Goal: Transaction & Acquisition: Purchase product/service

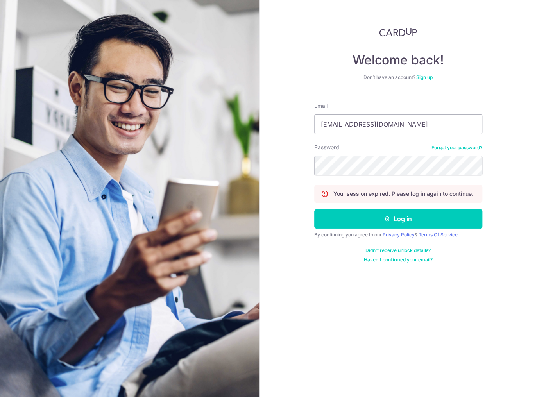
type input "[EMAIL_ADDRESS][DOMAIN_NAME]"
click at [314, 209] on button "Log in" at bounding box center [398, 219] width 168 height 20
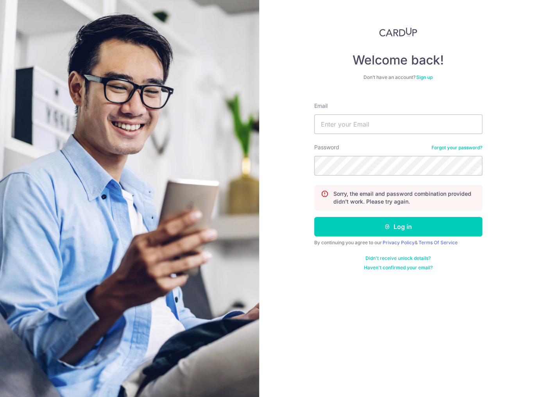
click at [361, 136] on form "Email Password Forgot your password? Sorry, the email and password combination …" at bounding box center [398, 183] width 168 height 175
click at [356, 126] on input "Email" at bounding box center [398, 124] width 168 height 20
type input "[EMAIL_ADDRESS][DOMAIN_NAME]"
click at [314, 217] on button "Log in" at bounding box center [398, 227] width 168 height 20
click at [410, 118] on input "Email" at bounding box center [398, 124] width 168 height 20
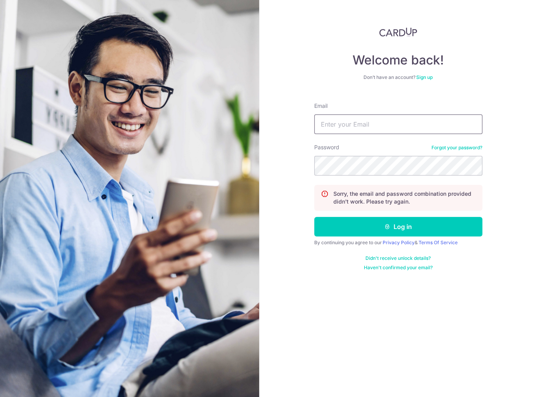
type input "J"
type input "[EMAIL_ADDRESS][DOMAIN_NAME]"
click at [314, 217] on button "Log in" at bounding box center [398, 227] width 168 height 20
drag, startPoint x: 0, startPoint y: 0, endPoint x: 347, endPoint y: 122, distance: 368.2
click at [347, 122] on input "Email" at bounding box center [398, 124] width 168 height 20
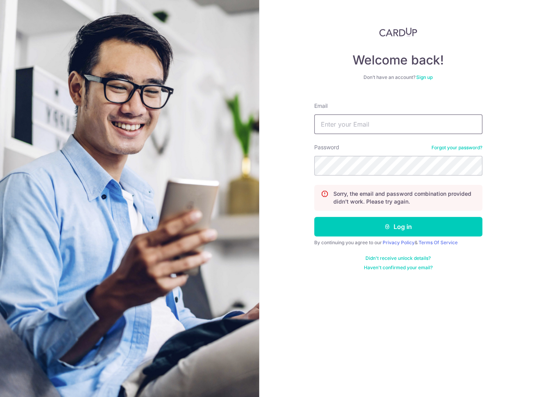
type input "[EMAIL_ADDRESS][DOMAIN_NAME]"
click at [314, 217] on button "Log in" at bounding box center [398, 227] width 168 height 20
click at [456, 147] on link "Forgot your password?" at bounding box center [456, 148] width 51 height 6
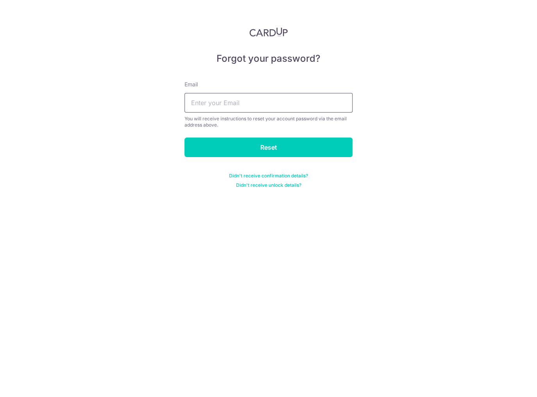
click at [300, 107] on input "text" at bounding box center [268, 103] width 168 height 20
type input "joeongjy@gmail.com"
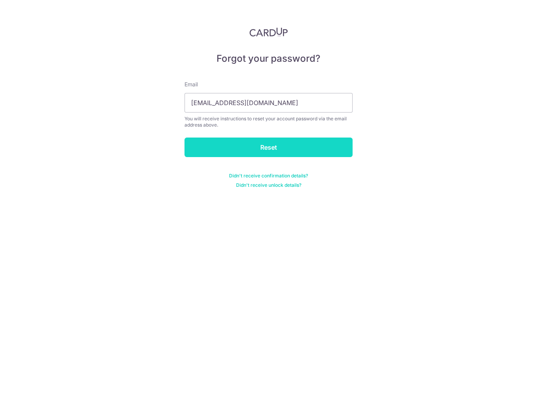
click at [299, 138] on input "Reset" at bounding box center [268, 148] width 168 height 20
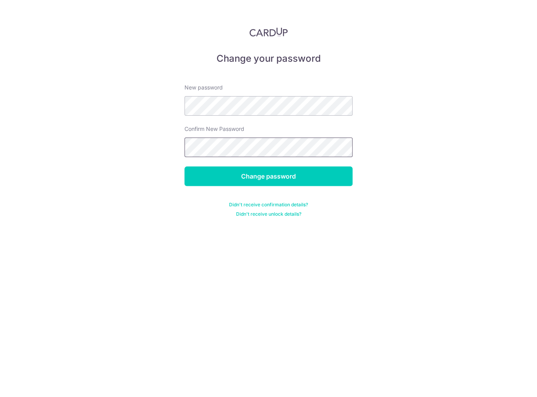
click at [184, 166] on input "Change password" at bounding box center [268, 176] width 168 height 20
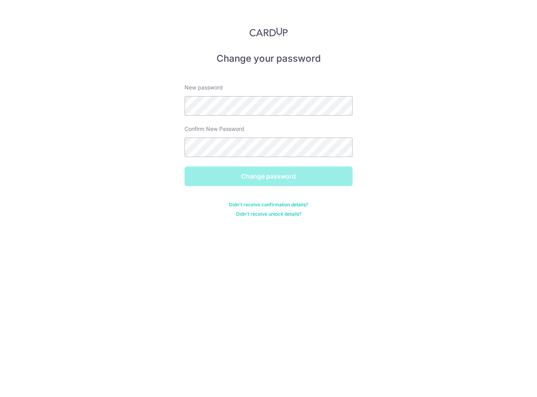
click at [411, 97] on div "Change your password New password Confirm New Password Change password Didn't r…" at bounding box center [268, 198] width 537 height 397
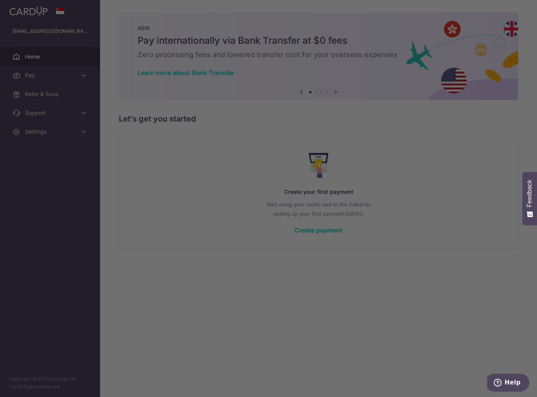
click at [406, 244] on div at bounding box center [271, 200] width 542 height 401
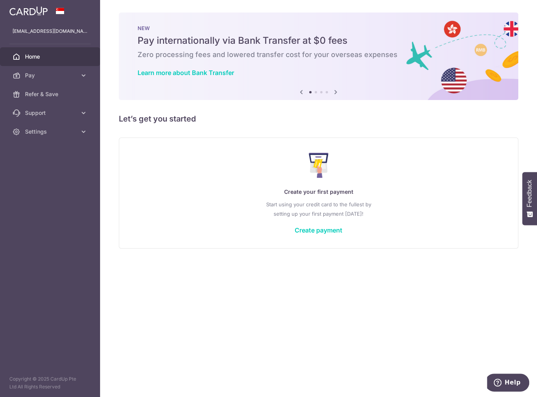
click at [406, 140] on div "Create your first payment Start using your credit card to the fullest by settin…" at bounding box center [318, 193] width 399 height 111
drag, startPoint x: 174, startPoint y: 48, endPoint x: 267, endPoint y: 60, distance: 93.8
click at [267, 60] on div "NEW Pay internationally via Bank Transfer at $0 fees Zero processing fees and l…" at bounding box center [318, 52] width 399 height 78
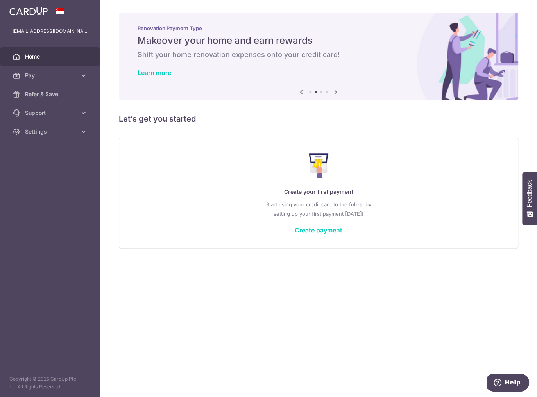
click at [251, 147] on div "Create your first payment Start using your credit card to the fullest by settin…" at bounding box center [319, 193] width 380 height 93
click at [337, 91] on icon at bounding box center [335, 92] width 9 height 10
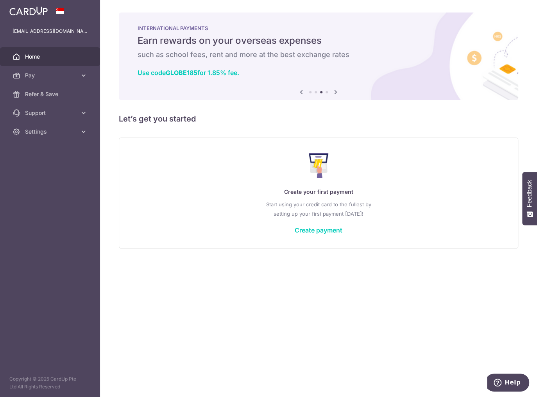
click at [337, 91] on icon at bounding box center [335, 92] width 9 height 10
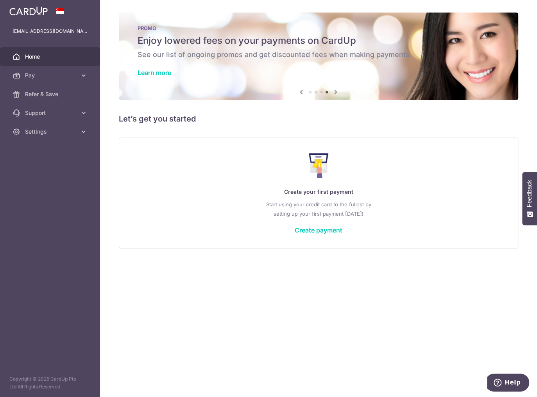
click at [337, 91] on icon at bounding box center [335, 92] width 9 height 10
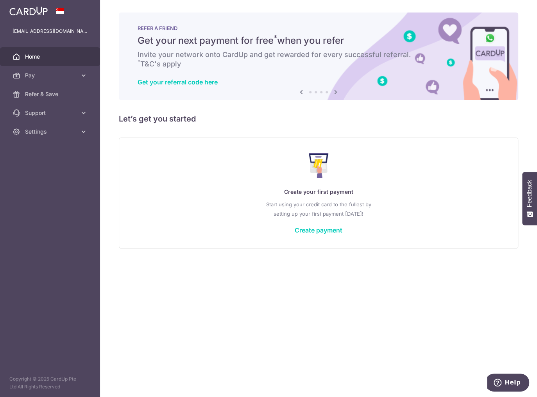
click at [337, 91] on icon at bounding box center [335, 92] width 9 height 10
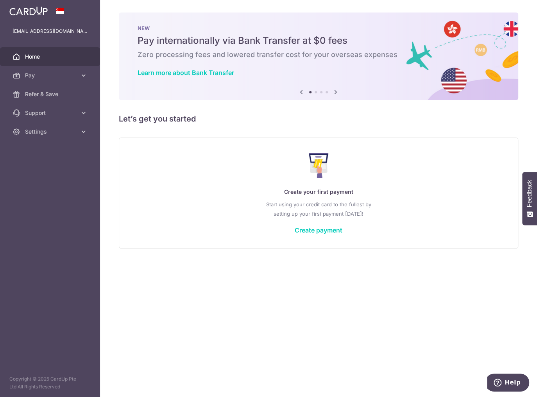
click at [331, 92] on icon at bounding box center [335, 92] width 9 height 10
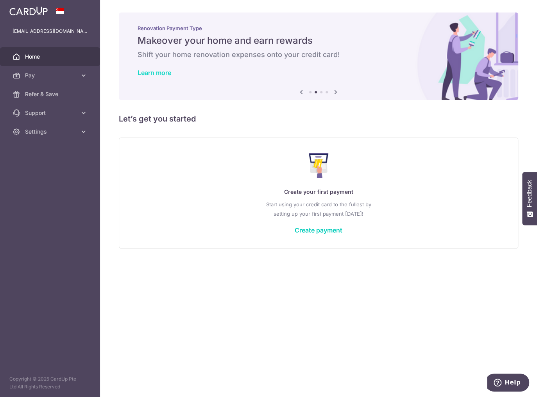
click at [156, 71] on link "Learn more" at bounding box center [155, 73] width 34 height 8
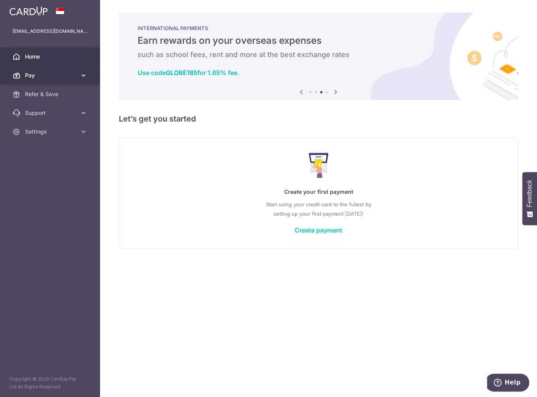
click at [80, 74] on icon at bounding box center [84, 76] width 8 height 8
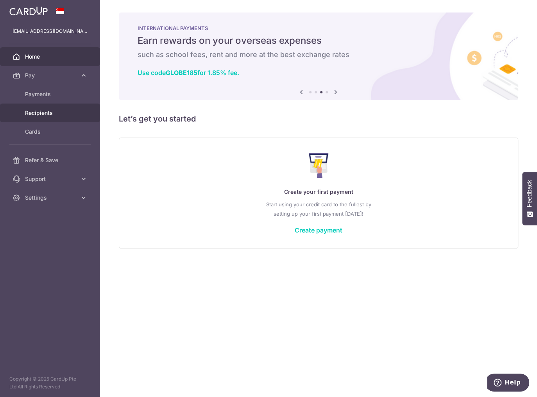
click at [47, 119] on link "Recipients" at bounding box center [50, 113] width 100 height 19
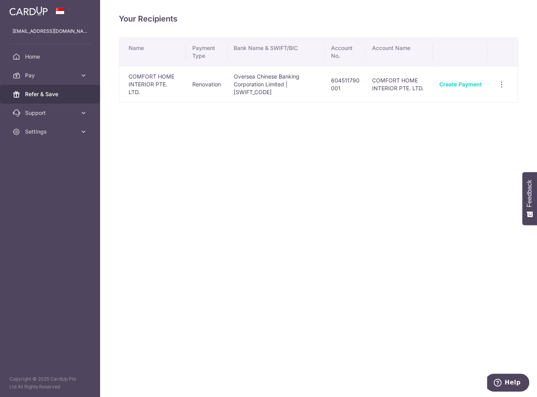
click at [36, 95] on span "Refer & Save" at bounding box center [51, 94] width 52 height 8
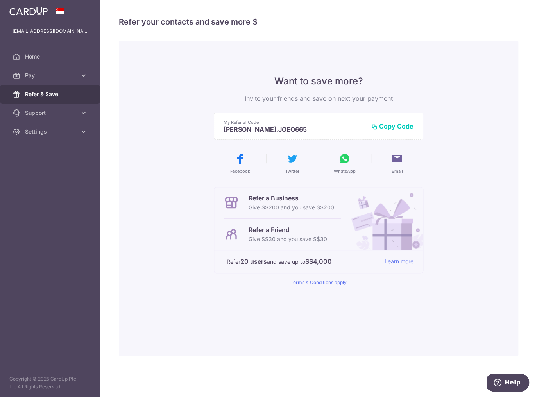
drag, startPoint x: 294, startPoint y: 81, endPoint x: 401, endPoint y: 103, distance: 108.9
click at [398, 104] on div "Want to save more? Invite your friends and save on next your payment My Referra…" at bounding box center [318, 180] width 209 height 211
click at [395, 95] on p "Invite your friends and save on next your payment" at bounding box center [318, 98] width 209 height 9
click at [47, 73] on span "Pay" at bounding box center [51, 76] width 52 height 8
click at [32, 93] on span "Payments" at bounding box center [51, 94] width 52 height 8
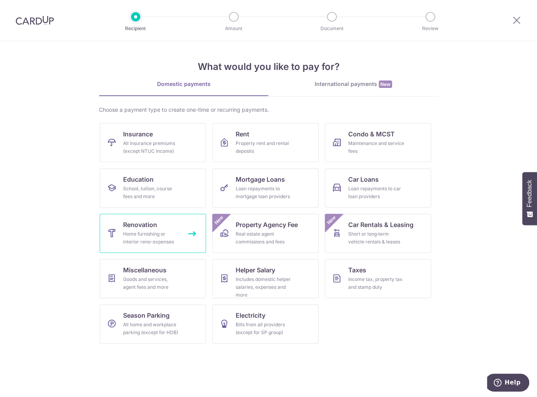
click at [120, 229] on link "Renovation Home furnishing or interior reno-expenses" at bounding box center [153, 233] width 106 height 39
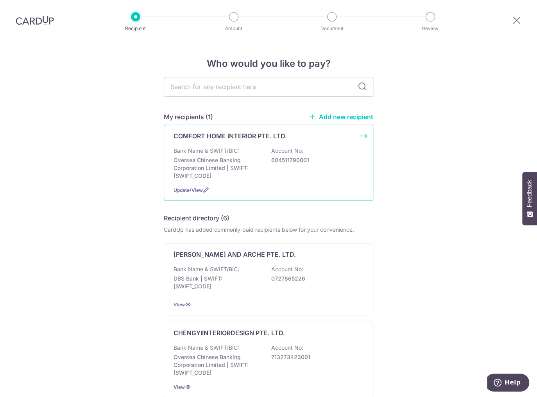
click at [207, 165] on p "Oversea Chinese Banking Corporation Limited | SWIFT: [SWIFT_CODE]" at bounding box center [217, 167] width 88 height 23
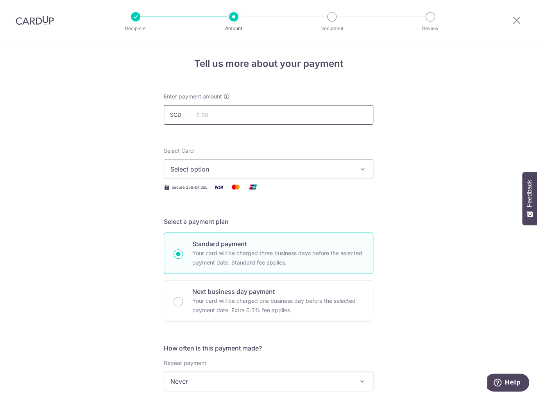
click at [335, 117] on input "text" at bounding box center [268, 115] width 209 height 20
type input "5,000.00"
click at [272, 163] on button "Select option" at bounding box center [268, 169] width 209 height 20
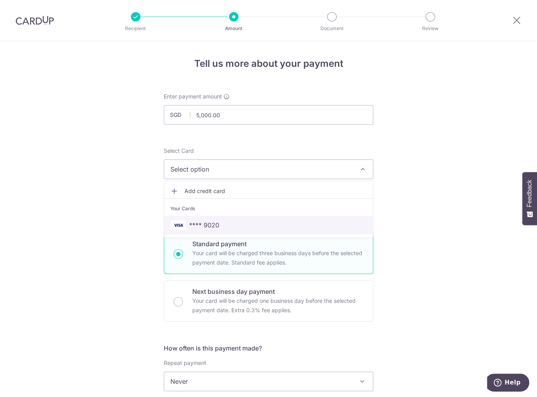
drag, startPoint x: 244, startPoint y: 217, endPoint x: 303, endPoint y: 200, distance: 61.8
click at [245, 218] on link "**** 9020" at bounding box center [268, 225] width 209 height 19
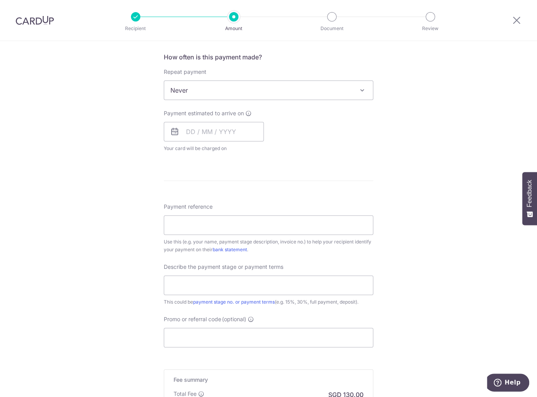
scroll to position [292, 0]
click at [189, 131] on input "text" at bounding box center [214, 132] width 100 height 20
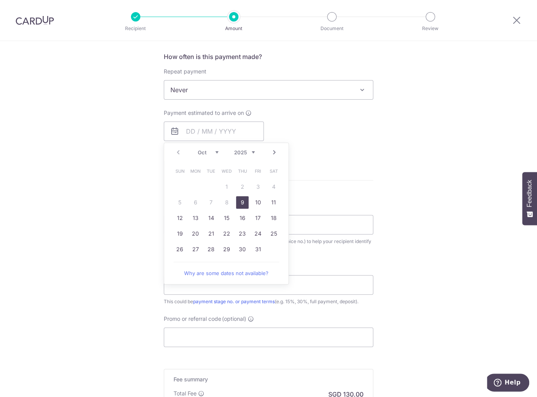
click at [239, 203] on link "9" at bounding box center [242, 202] width 13 height 13
type input "[DATE]"
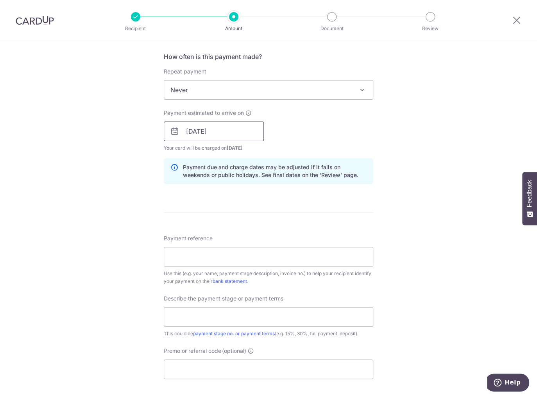
click at [216, 138] on input "[DATE]" at bounding box center [214, 132] width 100 height 20
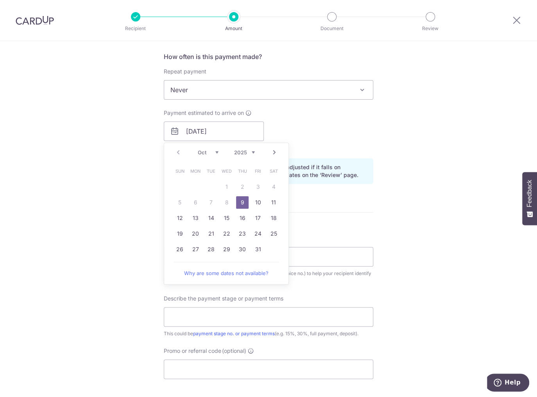
click at [328, 192] on form "Enter payment amount SGD 5,000.00 5000.00 Select Card **** 9020 Add credit card…" at bounding box center [268, 152] width 209 height 703
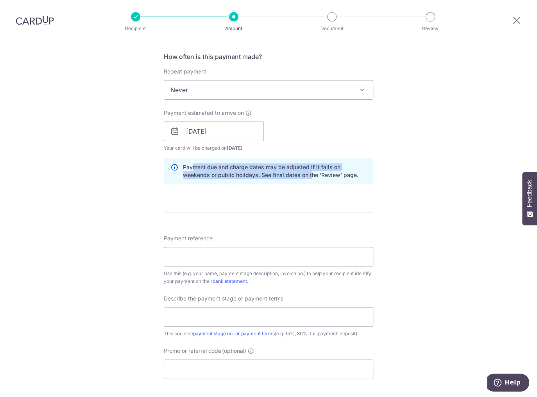
drag, startPoint x: 191, startPoint y: 161, endPoint x: 309, endPoint y: 173, distance: 118.7
click at [297, 173] on div "Payment due and charge dates may be adjusted if it falls on weekends or public …" at bounding box center [268, 171] width 209 height 26
click at [309, 173] on p "Payment due and charge dates may be adjusted if it falls on weekends or public …" at bounding box center [275, 171] width 184 height 16
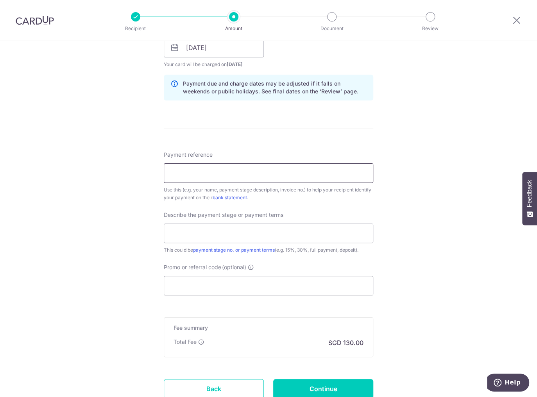
click at [236, 173] on input "Payment reference" at bounding box center [268, 173] width 209 height 20
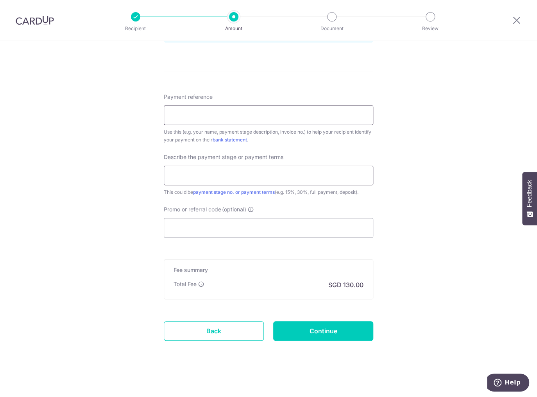
scroll to position [434, 0]
type input "202507-91265684-RY"
click at [210, 180] on input "text" at bounding box center [268, 175] width 209 height 20
click at [133, 170] on div "Tell us more about your payment Enter payment amount SGD 5,000.00 5000.00 Selec…" at bounding box center [268, 2] width 537 height 791
click at [267, 180] on input "text" at bounding box center [268, 175] width 209 height 20
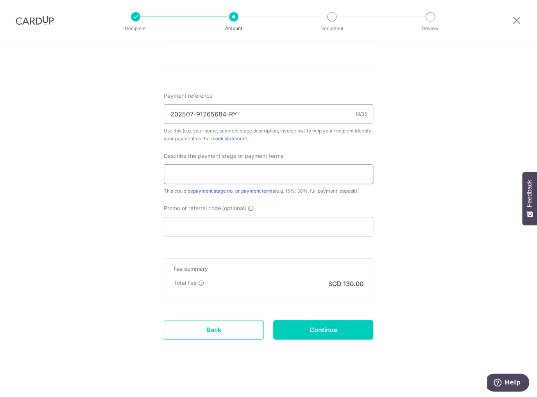
type input "5"
type input "1"
type input "h"
type input "Second payment"
drag, startPoint x: 413, startPoint y: 281, endPoint x: 417, endPoint y: 283, distance: 4.2
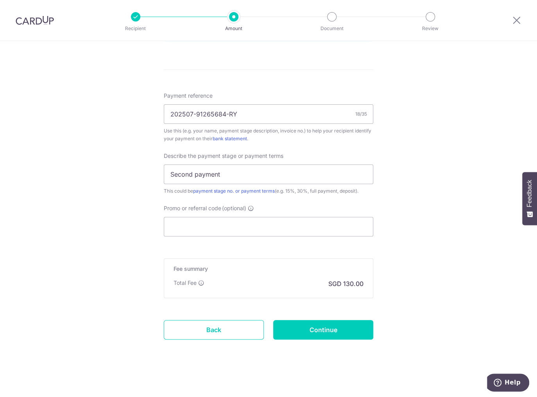
click at [413, 281] on div "Tell us more about your payment Enter payment amount SGD 5,000.00 5000.00 Selec…" at bounding box center [268, 2] width 537 height 791
drag, startPoint x: 333, startPoint y: 281, endPoint x: 390, endPoint y: 290, distance: 57.8
click at [392, 290] on div "Tell us more about your payment Enter payment amount SGD 5,000.00 5000.00 Selec…" at bounding box center [268, 2] width 537 height 791
click at [385, 291] on div "Tell us more about your payment Enter payment amount SGD 5,000.00 5000.00 Selec…" at bounding box center [268, 2] width 537 height 791
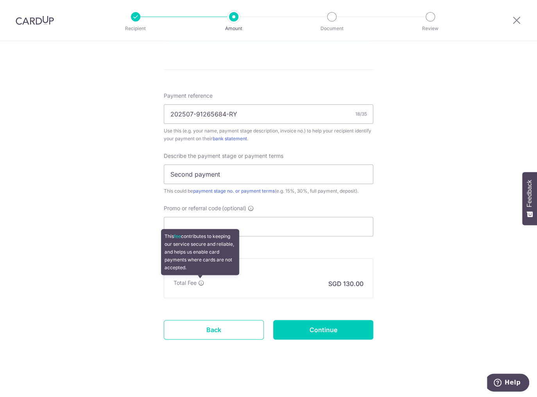
click at [198, 282] on icon at bounding box center [201, 283] width 6 height 6
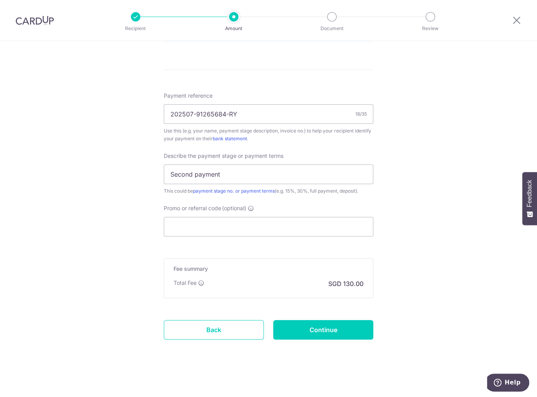
click at [354, 270] on h5 "Fee summary" at bounding box center [268, 269] width 190 height 8
click at [259, 218] on input "Promo or referral code (optional)" at bounding box center [268, 227] width 209 height 20
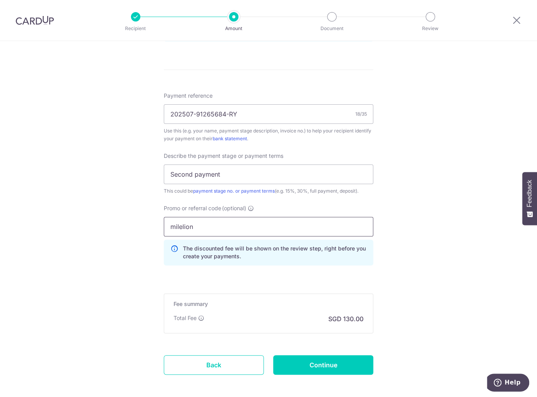
type input "milelion"
click at [422, 265] on div "Tell us more about your payment Enter payment amount SGD 5,000.00 5000.00 Selec…" at bounding box center [268, 20] width 537 height 826
click at [325, 365] on input "Continue" at bounding box center [323, 365] width 100 height 20
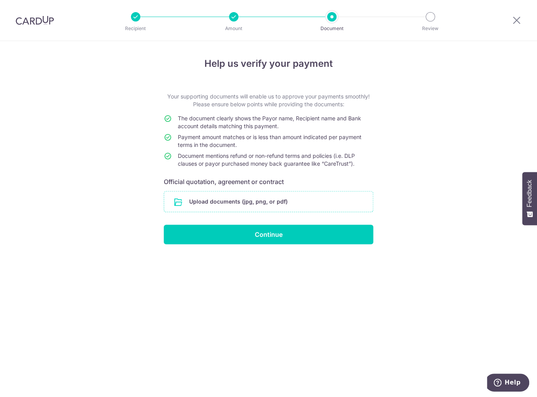
click at [225, 206] on input "file" at bounding box center [268, 201] width 209 height 20
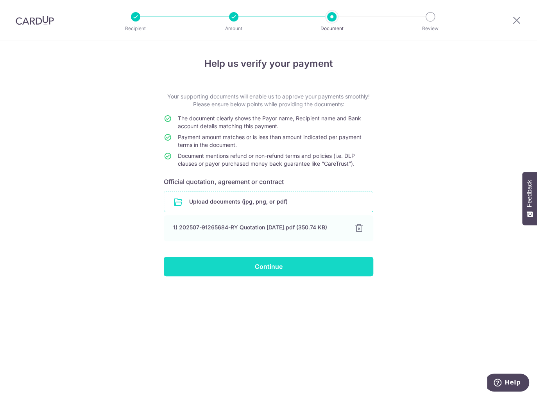
click at [324, 268] on input "Continue" at bounding box center [268, 267] width 209 height 20
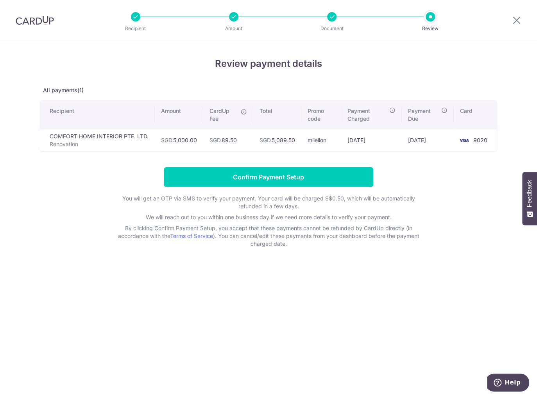
click at [359, 238] on p "By clicking Confirm Payment Setup, you accept that these payments cannot be ref…" at bounding box center [268, 235] width 313 height 23
drag, startPoint x: 128, startPoint y: 137, endPoint x: 157, endPoint y: 137, distance: 28.5
click at [153, 137] on td "COMFORT HOME INTERIOR PTE. LTD. Renovation" at bounding box center [97, 140] width 114 height 22
click at [157, 137] on td "SGD 5,000.00" at bounding box center [179, 140] width 48 height 22
click at [118, 37] on div "Recipient Amount Document Review" at bounding box center [282, 20] width 335 height 41
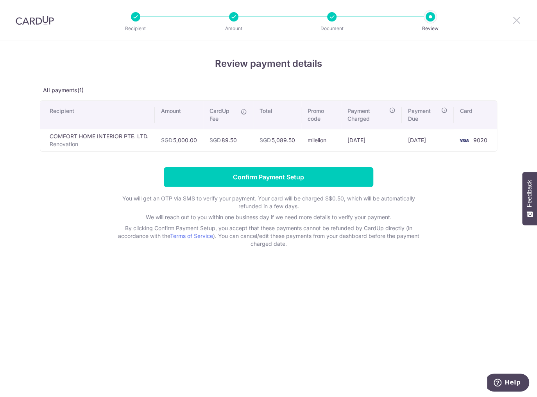
drag, startPoint x: 519, startPoint y: 23, endPoint x: 300, endPoint y: 35, distance: 218.8
click at [518, 23] on icon at bounding box center [516, 20] width 9 height 10
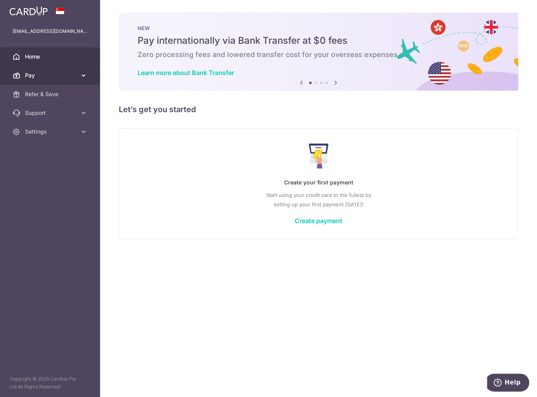
click at [45, 78] on span "Pay" at bounding box center [51, 76] width 52 height 8
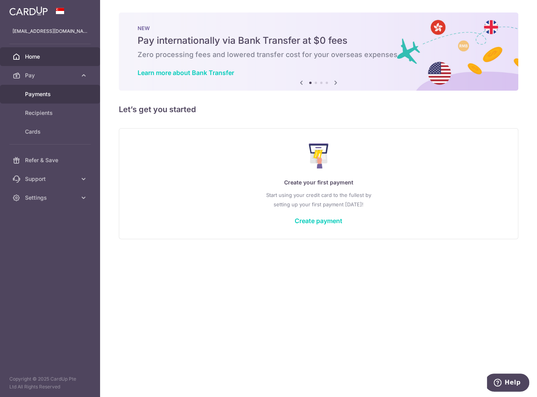
click at [44, 96] on span "Payments" at bounding box center [51, 94] width 52 height 8
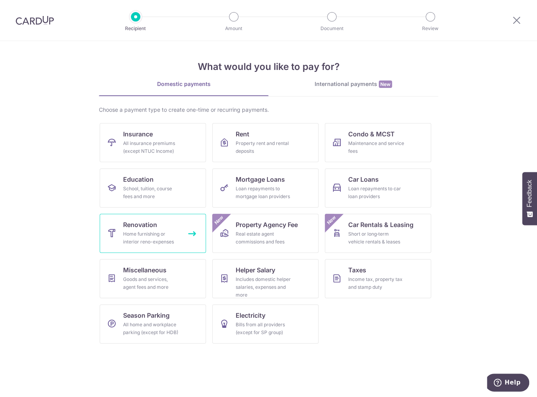
click at [161, 229] on link "Renovation Home furnishing or interior reno-expenses" at bounding box center [153, 233] width 106 height 39
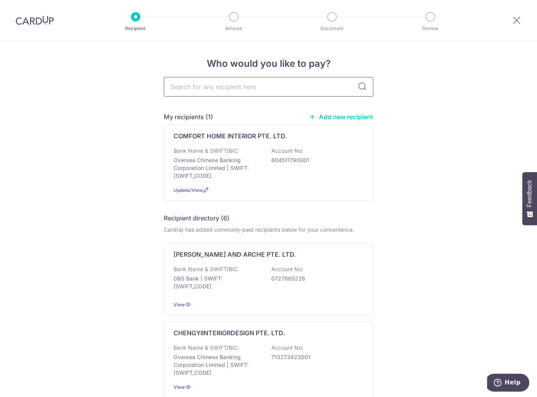
click at [186, 92] on input "text" at bounding box center [268, 87] width 209 height 20
click at [126, 108] on div "Who would you like to pay? My recipients (1) Add new recipient COMFORT HOME INT…" at bounding box center [268, 403] width 537 height 725
click at [211, 146] on div "COMFORT HOME INTERIOR PTE. LTD. Bank Name & SWIFT/BIC: Oversea Chinese Banking …" at bounding box center [268, 163] width 209 height 76
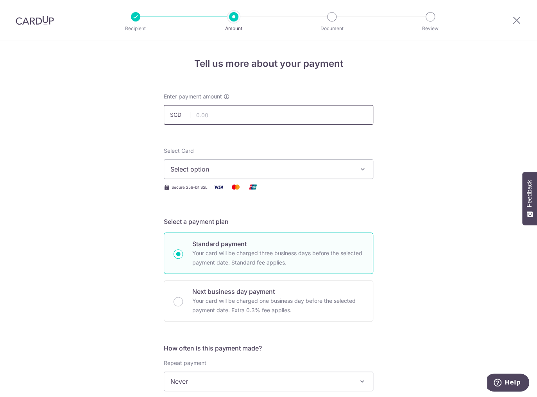
click at [245, 113] on input "text" at bounding box center [268, 115] width 209 height 20
click at [342, 120] on input "text" at bounding box center [268, 115] width 209 height 20
type input "21,581.50"
click at [338, 160] on button "Select option" at bounding box center [268, 169] width 209 height 20
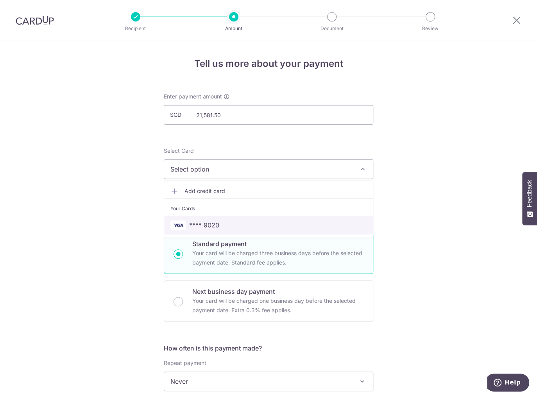
click at [304, 227] on span "**** 9020" at bounding box center [268, 224] width 196 height 9
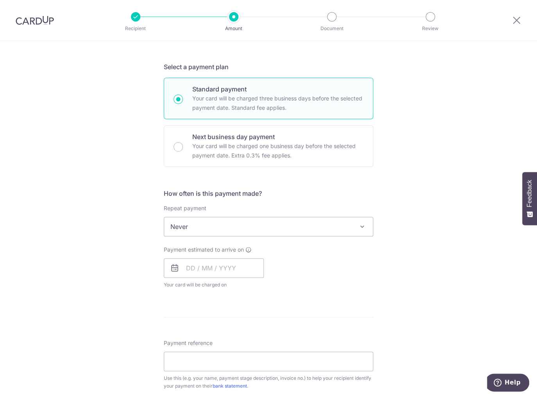
scroll to position [166, 0]
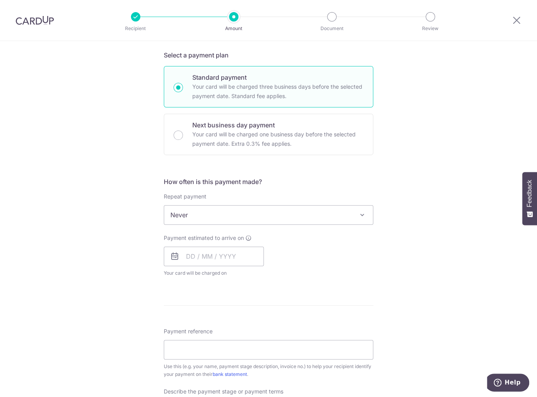
click at [224, 216] on span "Never" at bounding box center [268, 215] width 209 height 19
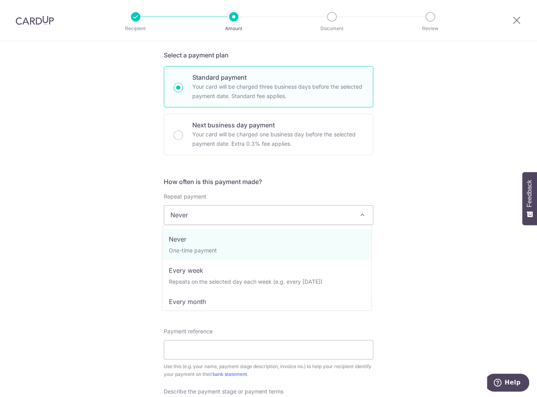
click at [224, 216] on span "Never" at bounding box center [268, 215] width 209 height 19
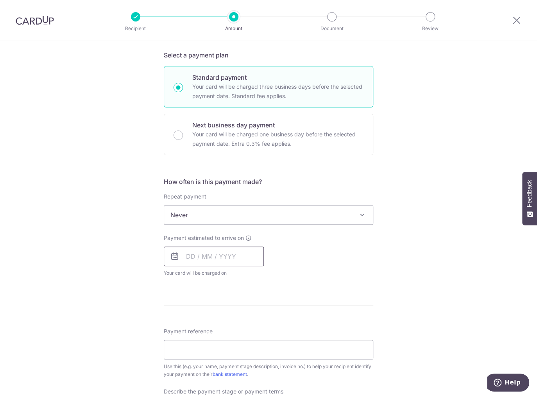
click at [204, 249] on input "text" at bounding box center [214, 257] width 100 height 20
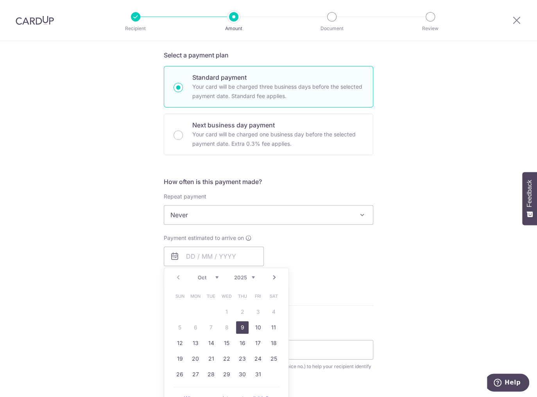
click at [236, 330] on link "9" at bounding box center [242, 327] width 13 height 13
type input "09/10/2025"
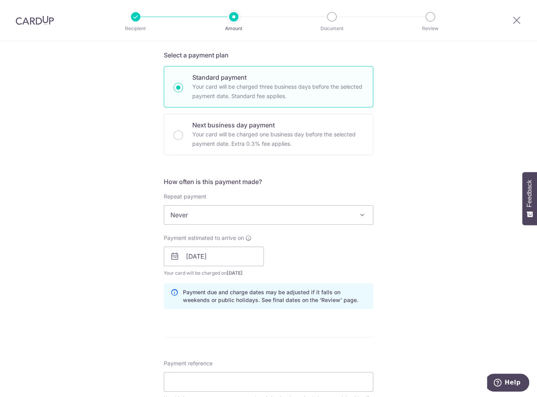
scroll to position [292, 0]
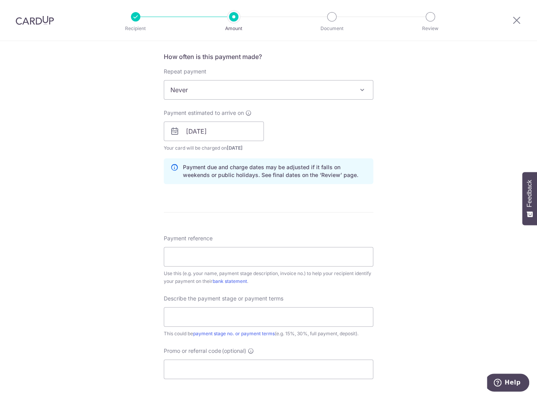
click at [279, 242] on div "Payment reference Use this (e.g. your name, payment stage description, invoice …" at bounding box center [268, 259] width 209 height 51
click at [279, 258] on input "Payment reference" at bounding box center [268, 257] width 209 height 20
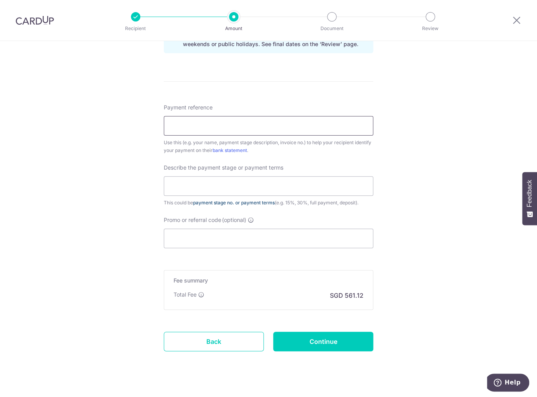
scroll to position [434, 0]
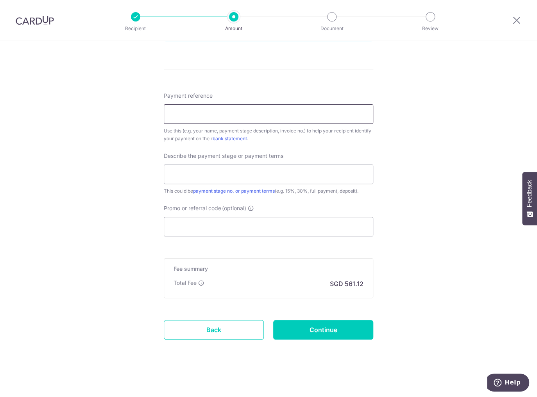
type input "202507-91265684-RY"
click at [201, 171] on input "text" at bounding box center [268, 175] width 209 height 20
type input "2ND PAYMENT - 50%"
click at [193, 224] on input "Promo or referral code (optional)" at bounding box center [268, 227] width 209 height 20
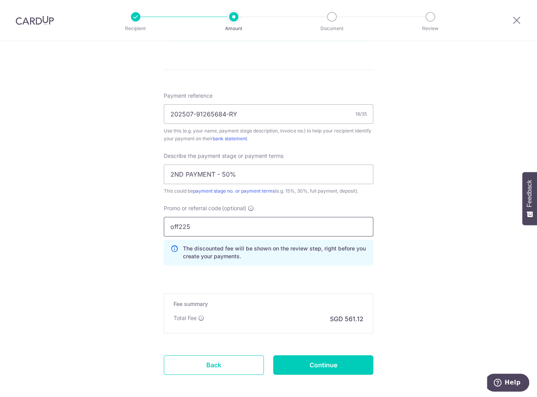
type input "off225"
click at [414, 306] on div "Tell us more about your payment Enter payment amount SGD 21,581.50 21581.50 Sel…" at bounding box center [268, 20] width 537 height 826
click at [345, 367] on input "Continue" at bounding box center [323, 365] width 100 height 20
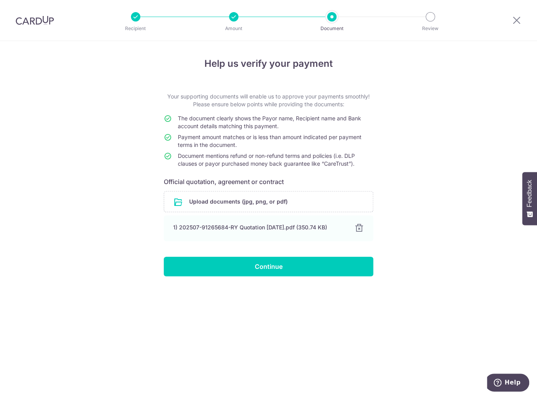
click at [210, 255] on form "Your supporting documents will enable us to approve your payments smoothly! Ple…" at bounding box center [268, 185] width 209 height 184
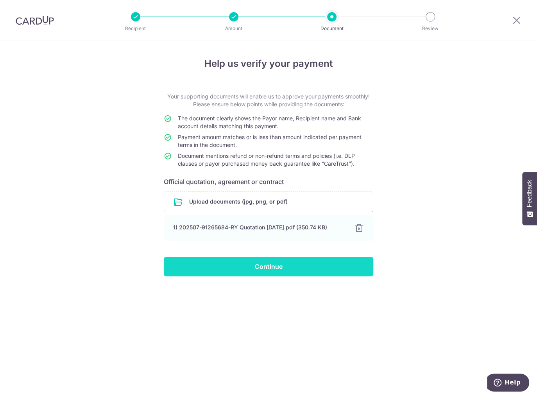
click at [213, 266] on input "Continue" at bounding box center [268, 267] width 209 height 20
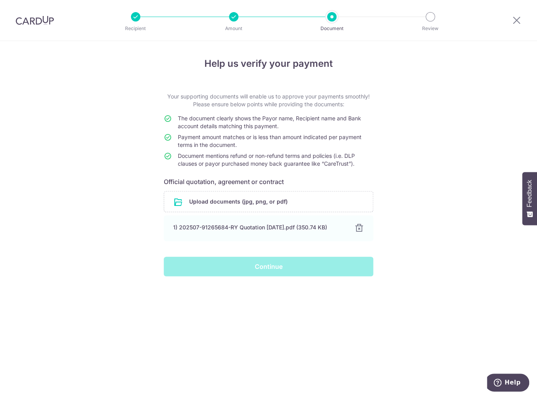
click at [430, 208] on div "Help us verify your payment Your supporting documents will enable us to approve…" at bounding box center [268, 219] width 537 height 356
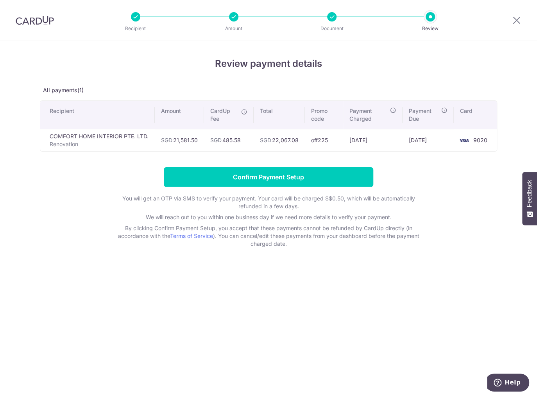
click at [524, 14] on div at bounding box center [516, 20] width 41 height 41
click at [519, 15] on div at bounding box center [516, 20] width 41 height 41
click at [504, 27] on div at bounding box center [516, 20] width 41 height 41
click at [524, 14] on div at bounding box center [516, 20] width 41 height 41
click at [515, 22] on icon at bounding box center [516, 20] width 9 height 10
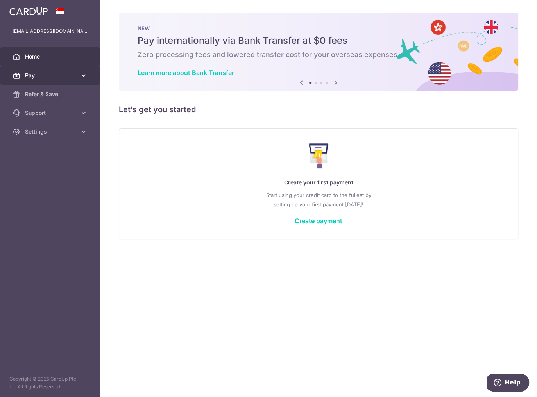
click at [54, 69] on link "Pay" at bounding box center [50, 75] width 100 height 19
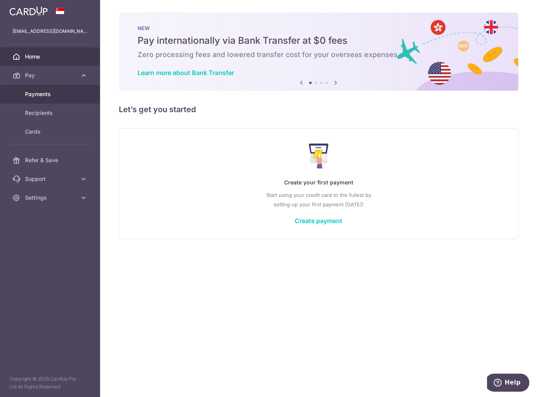
click at [50, 92] on span "Payments" at bounding box center [51, 94] width 52 height 8
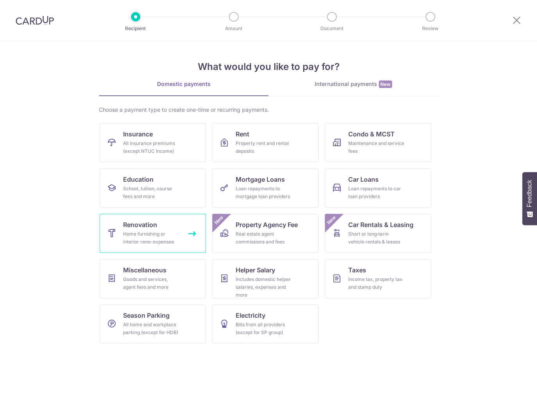
click at [170, 221] on link "Renovation Home furnishing or interior reno-expenses" at bounding box center [153, 233] width 106 height 39
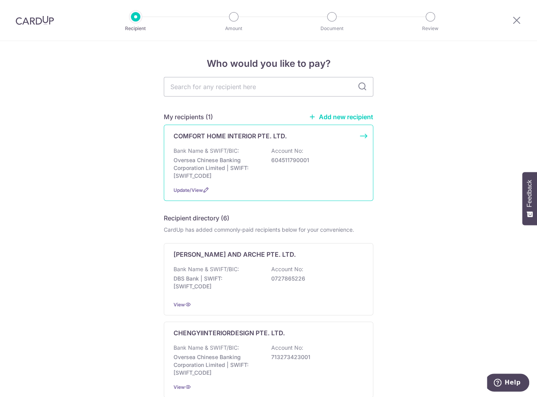
click at [217, 151] on p "Bank Name & SWIFT/BIC:" at bounding box center [206, 151] width 66 height 8
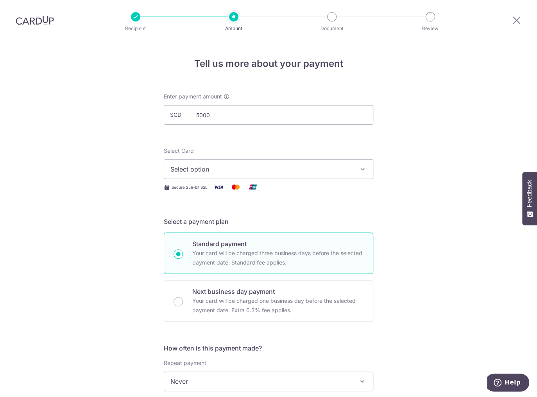
type input "5,000.00"
click at [189, 169] on span "Select option" at bounding box center [261, 169] width 182 height 9
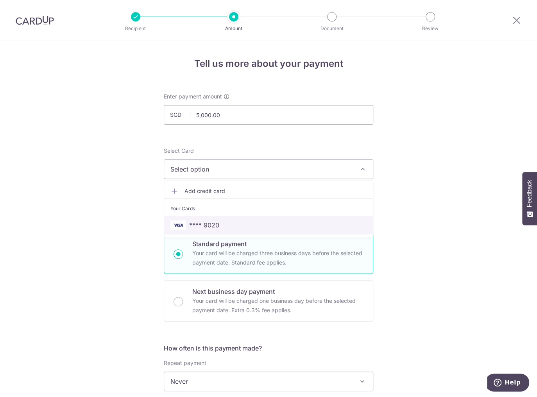
click at [218, 222] on span "**** 9020" at bounding box center [268, 224] width 196 height 9
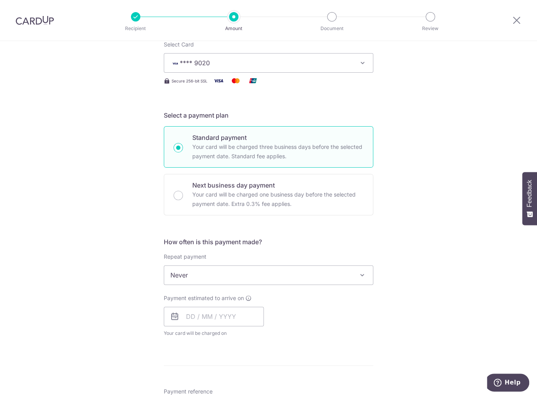
scroll to position [208, 0]
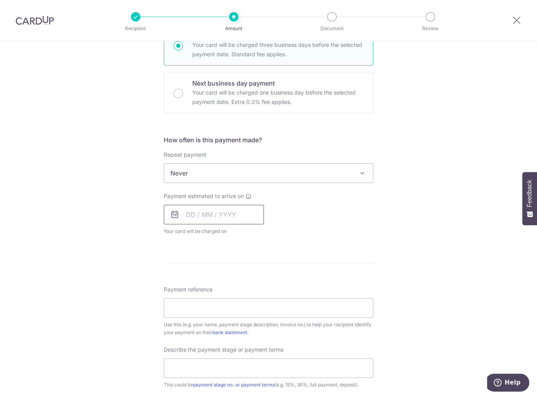
click at [205, 224] on input "text" at bounding box center [214, 215] width 100 height 20
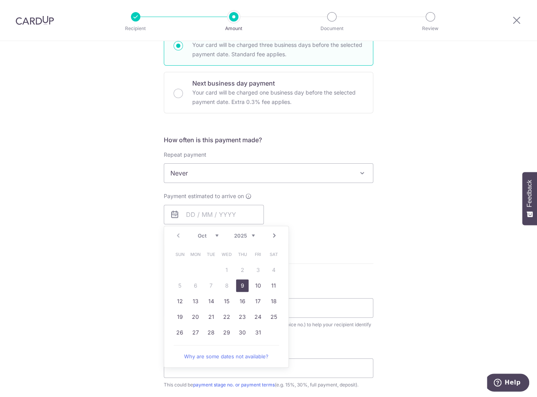
click at [241, 281] on link "9" at bounding box center [242, 285] width 13 height 13
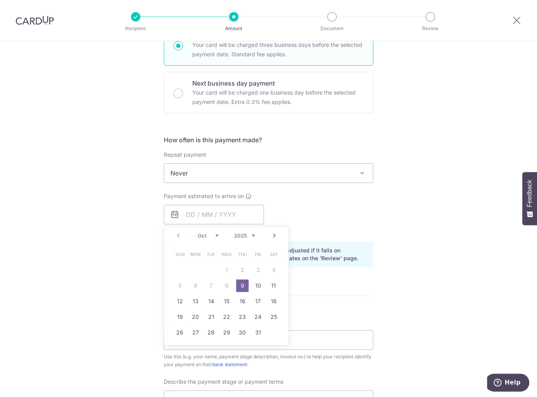
type input "09/10/2025"
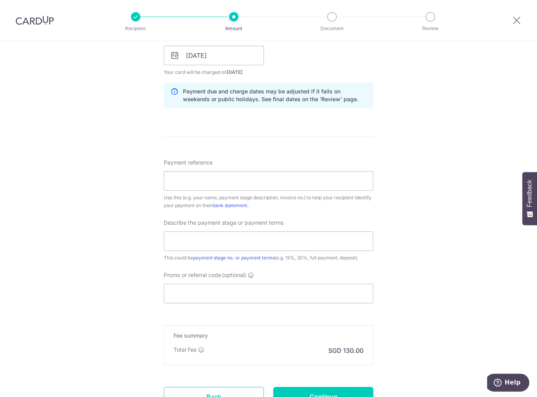
scroll to position [375, 0]
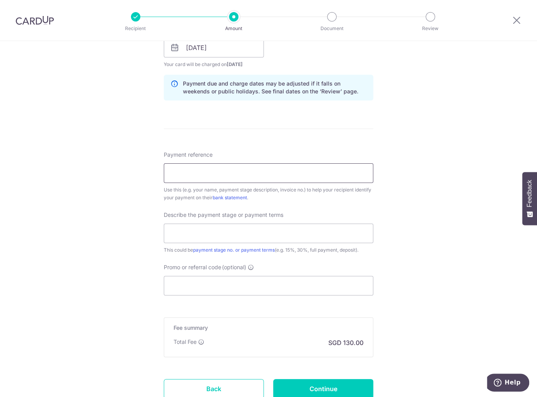
click at [238, 175] on input "Payment reference" at bounding box center [268, 173] width 209 height 20
type input "202507-91265684-RY"
drag, startPoint x: 219, startPoint y: 229, endPoint x: 229, endPoint y: 229, distance: 9.4
click at [221, 229] on input "text" at bounding box center [268, 234] width 209 height 20
type input "2"
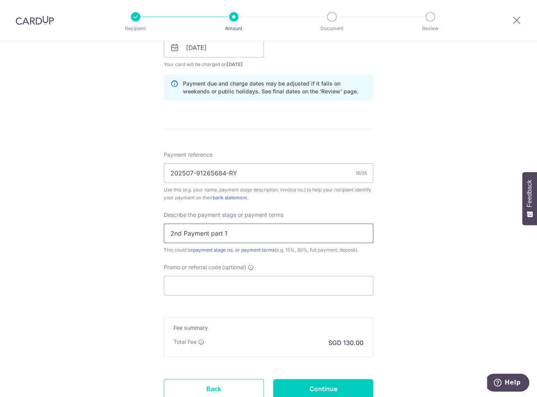
drag, startPoint x: 241, startPoint y: 231, endPoint x: 263, endPoint y: 229, distance: 21.5
click at [244, 230] on input "2nd Payment part 1" at bounding box center [268, 234] width 209 height 20
type input "2nd Payment part 1"
click at [261, 289] on input "Promo or referral code (optional)" at bounding box center [268, 286] width 209 height 20
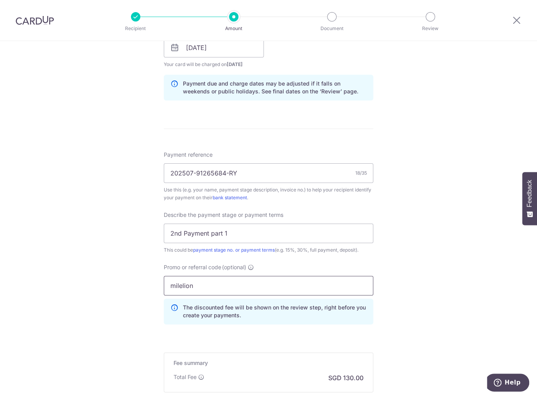
type input "milelion"
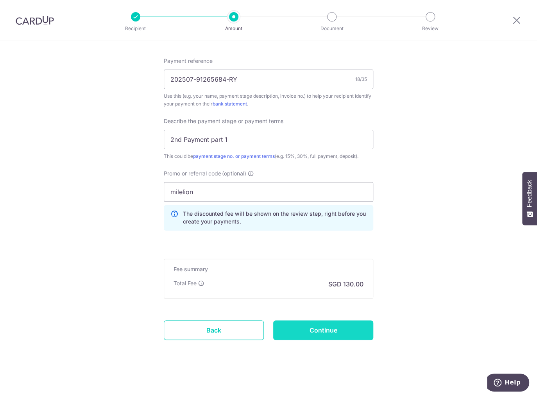
click at [305, 327] on input "Continue" at bounding box center [323, 330] width 100 height 20
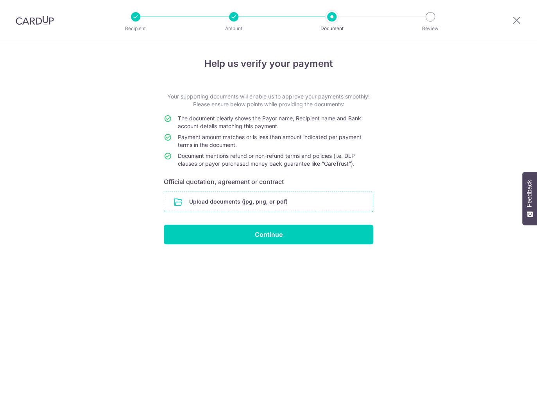
click at [252, 202] on input "file" at bounding box center [268, 201] width 209 height 20
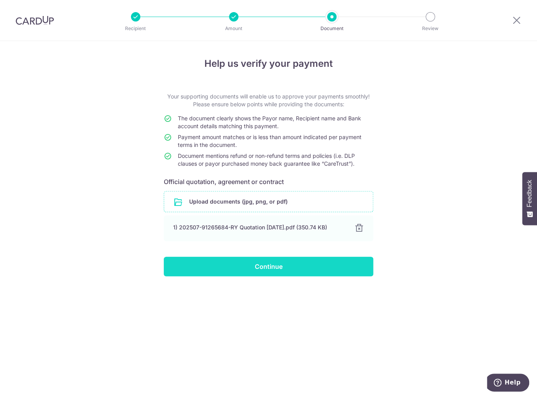
click at [342, 265] on input "Continue" at bounding box center [268, 267] width 209 height 20
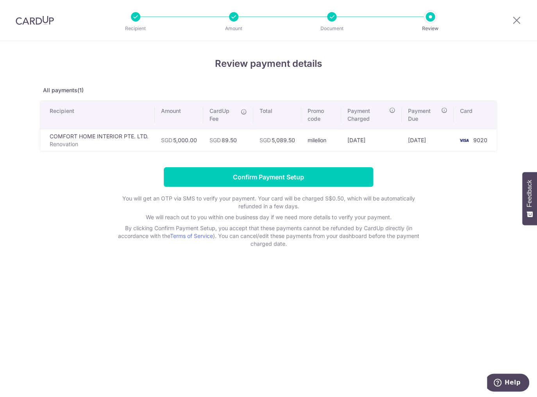
drag, startPoint x: 376, startPoint y: 141, endPoint x: 413, endPoint y: 152, distance: 38.8
click at [405, 151] on tr "COMFORT HOME INTERIOR PTE. LTD. Renovation SGD 5,000.00 SGD 89.50 SGD 5,089.50 …" at bounding box center [268, 140] width 456 height 22
click at [415, 153] on div "Review payment details All payments(1) Recipient Amount CardUp Fee Total Promo …" at bounding box center [268, 152] width 457 height 191
drag, startPoint x: 411, startPoint y: 142, endPoint x: 252, endPoint y: 142, distance: 159.4
click at [256, 141] on tr "COMFORT HOME INTERIOR PTE. LTD. Renovation SGD 5,000.00 SGD 89.50 SGD 5,089.50 …" at bounding box center [268, 140] width 456 height 22
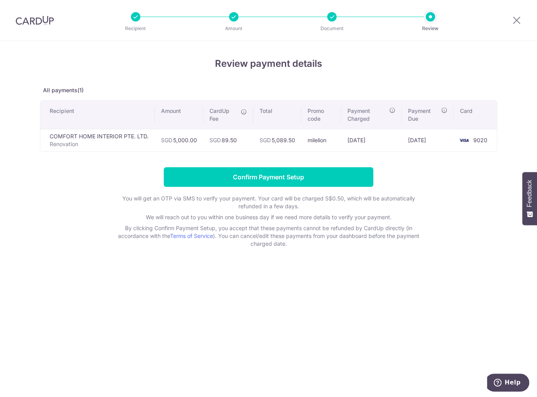
click at [251, 143] on td "SGD 89.50" at bounding box center [228, 140] width 50 height 22
drag, startPoint x: 198, startPoint y: 136, endPoint x: 329, endPoint y: 142, distance: 131.1
click at [325, 142] on tr "COMFORT HOME INTERIOR PTE. LTD. Renovation SGD 5,000.00 SGD 89.50 SGD 5,089.50 …" at bounding box center [268, 140] width 456 height 22
click at [338, 143] on td "milelion" at bounding box center [321, 140] width 40 height 22
drag, startPoint x: 215, startPoint y: 141, endPoint x: 356, endPoint y: 138, distance: 141.1
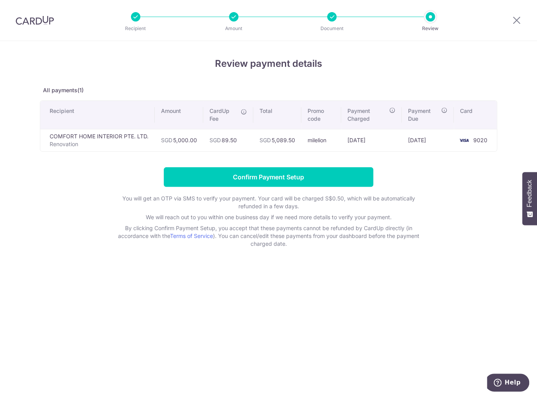
click at [328, 139] on tr "COMFORT HOME INTERIOR PTE. LTD. Renovation SGD 5,000.00 SGD 89.50 SGD 5,089.50 …" at bounding box center [268, 140] width 456 height 22
click at [356, 138] on td "06/10/2025" at bounding box center [371, 140] width 61 height 22
drag, startPoint x: 469, startPoint y: 133, endPoint x: 200, endPoint y: 131, distance: 269.6
click at [200, 131] on tr "COMFORT HOME INTERIOR PTE. LTD. Renovation SGD 5,000.00 SGD 89.50 SGD 5,089.50 …" at bounding box center [268, 140] width 456 height 22
click at [200, 131] on td "SGD 5,000.00" at bounding box center [179, 140] width 48 height 22
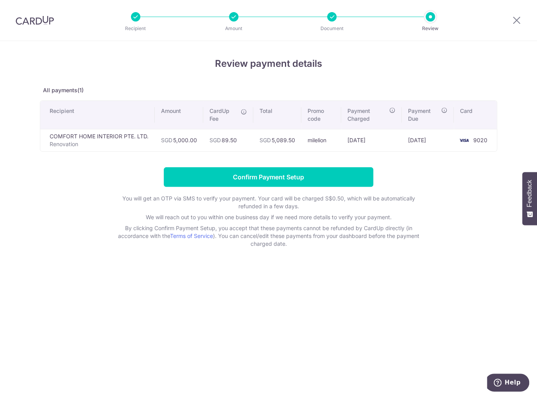
drag, startPoint x: 125, startPoint y: 132, endPoint x: 442, endPoint y: 139, distance: 316.6
click at [439, 139] on tr "COMFORT HOME INTERIOR PTE. LTD. Renovation SGD 5,000.00 SGD 89.50 SGD 5,089.50 …" at bounding box center [268, 140] width 456 height 22
click at [442, 139] on td "09/10/2025" at bounding box center [428, 140] width 52 height 22
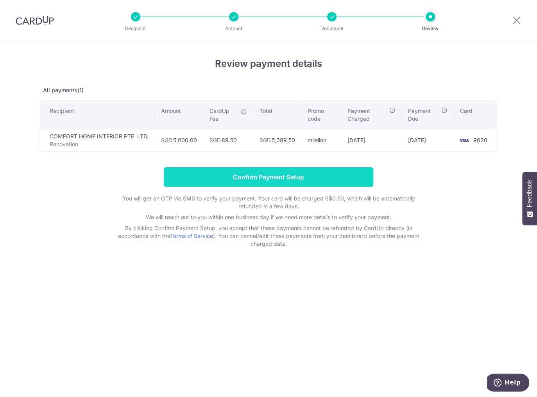
click at [322, 176] on input "Confirm Payment Setup" at bounding box center [268, 177] width 209 height 20
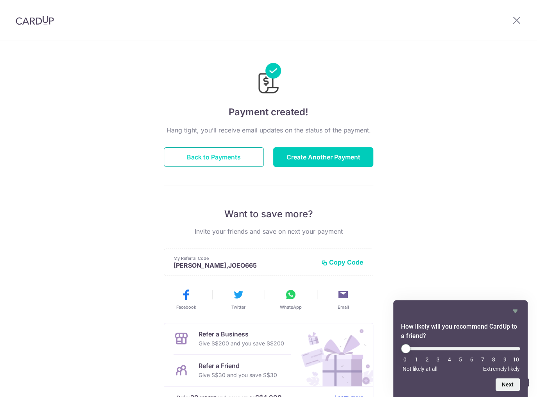
click at [228, 161] on button "Back to Payments" at bounding box center [214, 157] width 100 height 20
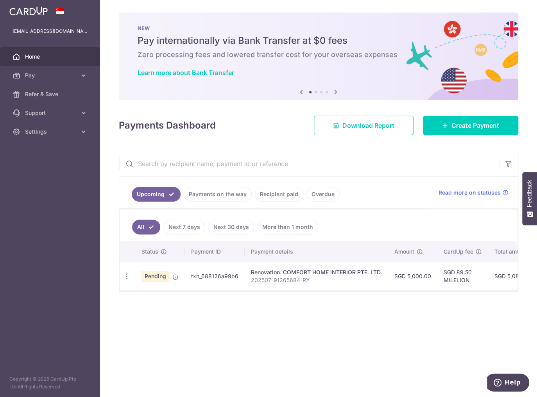
click at [312, 325] on div "× Pause Schedule Pause all future payments in this series Pause just this one p…" at bounding box center [318, 198] width 437 height 397
click at [54, 74] on span "Pay" at bounding box center [51, 76] width 52 height 8
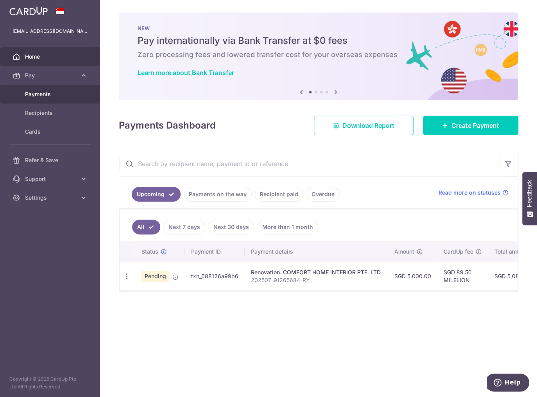
click at [20, 94] on link "Payments" at bounding box center [50, 94] width 100 height 19
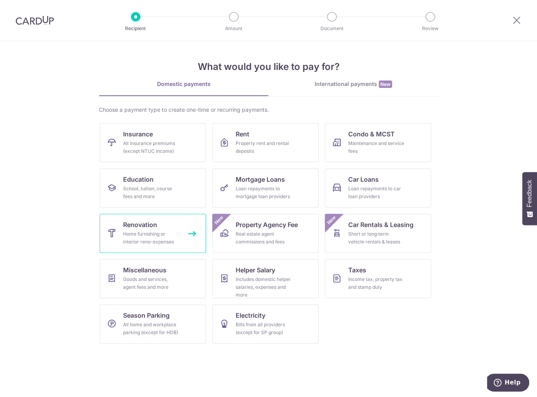
click at [153, 234] on div "Home furnishing or interior reno-expenses" at bounding box center [151, 238] width 56 height 16
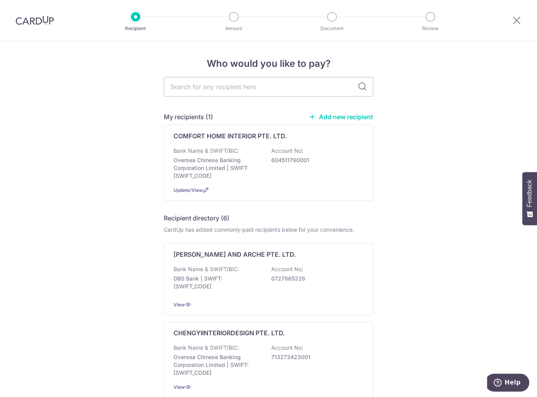
click at [125, 148] on div "Who would you like to pay? My recipients (1) Add new recipient COMFORT HOME INT…" at bounding box center [268, 403] width 537 height 725
click at [223, 145] on div "COMFORT HOME INTERIOR PTE. LTD. Bank Name & SWIFT/BIC: Oversea Chinese Banking …" at bounding box center [268, 163] width 209 height 76
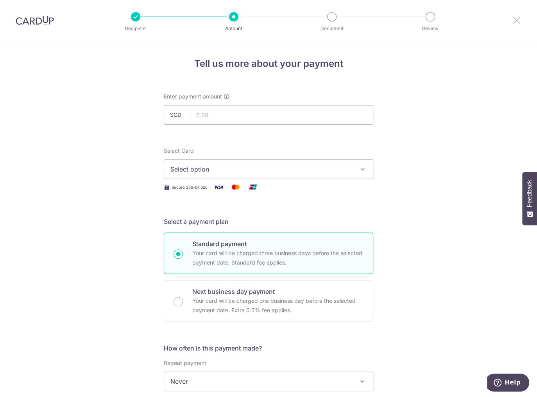
click at [515, 16] on icon at bounding box center [516, 20] width 9 height 10
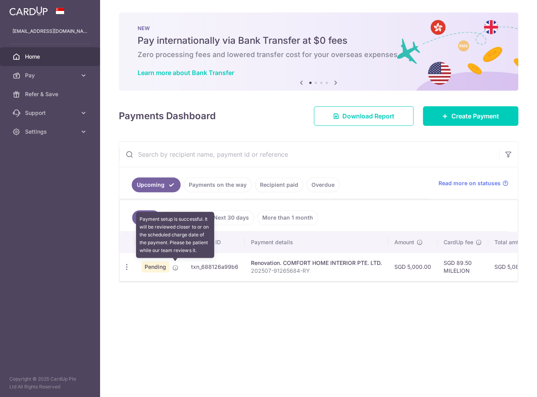
click at [178, 267] on icon at bounding box center [175, 268] width 6 height 6
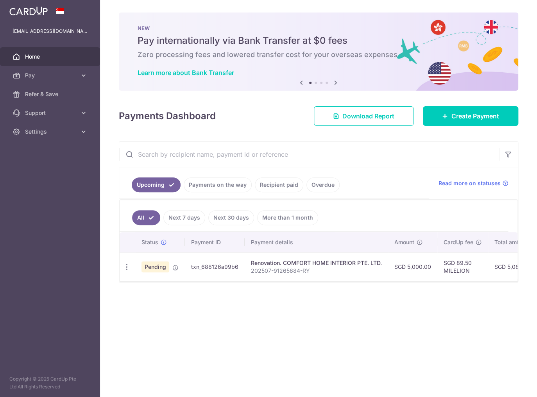
click at [229, 334] on div "× Pause Schedule Pause all future payments in this series Pause just this one p…" at bounding box center [318, 198] width 437 height 397
click at [467, 116] on span "Create Payment" at bounding box center [475, 115] width 48 height 9
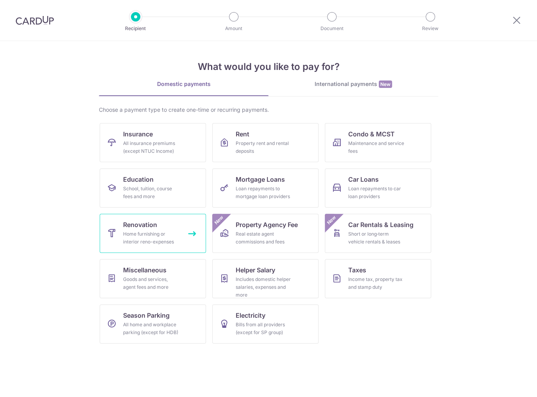
click at [141, 235] on div "Home furnishing or interior reno-expenses" at bounding box center [151, 238] width 56 height 16
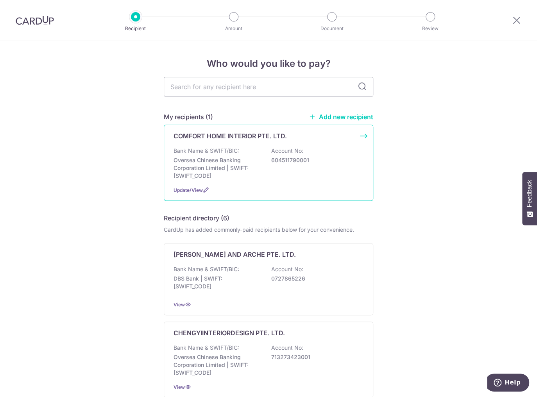
click at [212, 167] on p "Oversea Chinese Banking Corporation Limited | SWIFT: OCBCSGSGXXX" at bounding box center [217, 167] width 88 height 23
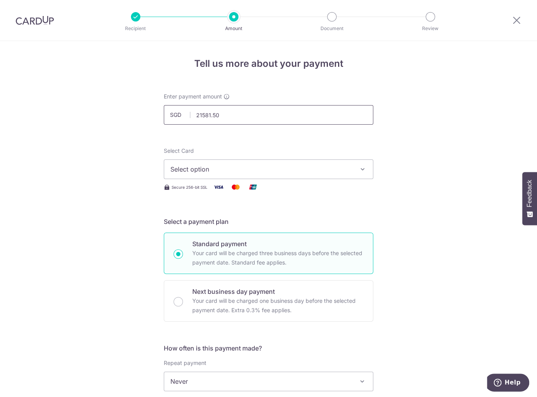
type input "21,581.50"
click at [230, 168] on span "Select option" at bounding box center [261, 169] width 182 height 9
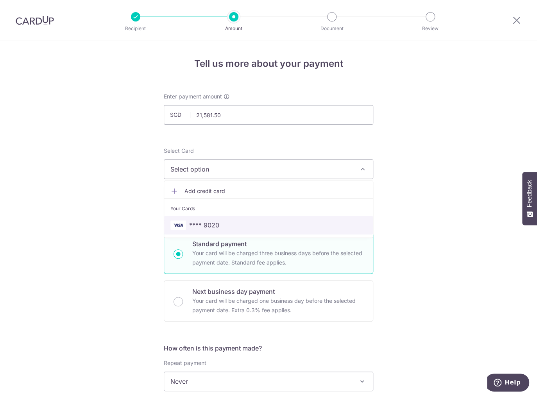
click at [220, 225] on span "**** 9020" at bounding box center [268, 224] width 196 height 9
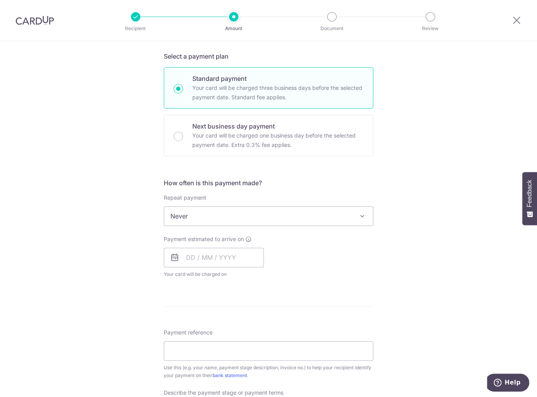
scroll to position [166, 0]
click at [407, 218] on div "Tell us more about your payment Enter payment amount SGD 21,581.50 21581.50 Sel…" at bounding box center [268, 254] width 537 height 759
click at [218, 254] on input "text" at bounding box center [214, 257] width 100 height 20
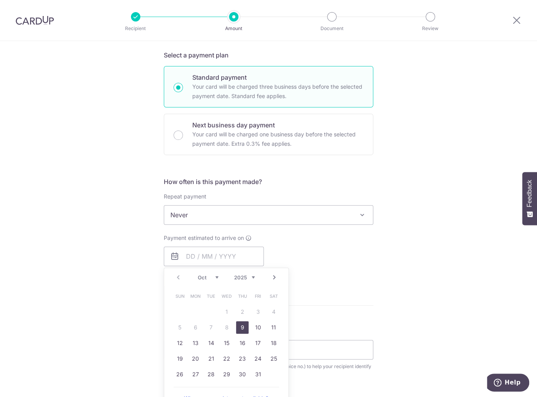
click at [243, 327] on link "9" at bounding box center [242, 327] width 13 height 13
type input "[DATE]"
click at [399, 297] on div "Tell us more about your payment Enter payment amount SGD 21,581.50 21581.50 Sel…" at bounding box center [268, 254] width 537 height 759
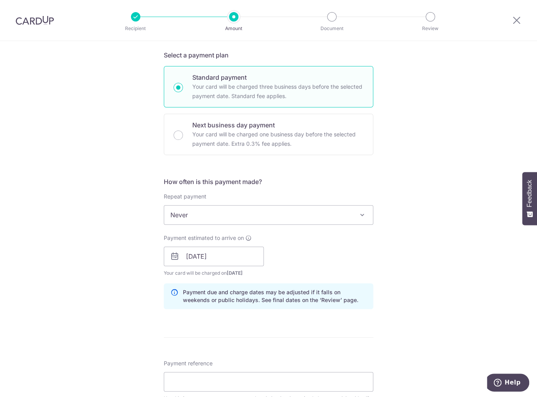
click at [416, 272] on div "Tell us more about your payment Enter payment amount SGD 21,581.50 21581.50 Sel…" at bounding box center [268, 270] width 537 height 791
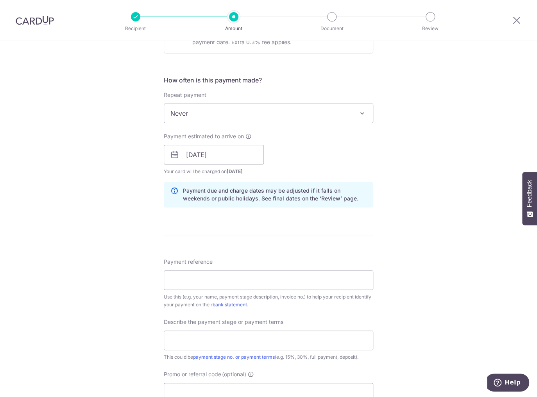
scroll to position [292, 0]
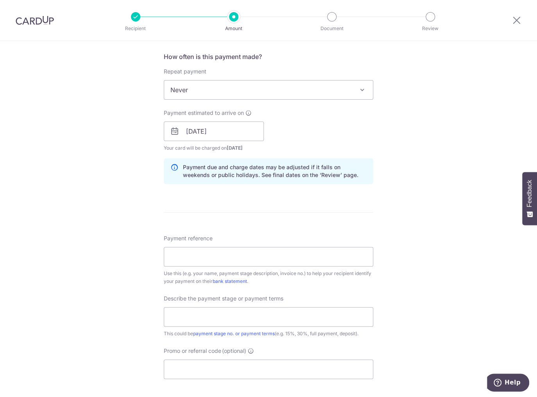
click at [433, 232] on div "Tell us more about your payment Enter payment amount SGD 21,581.50 21581.50 Sel…" at bounding box center [268, 145] width 537 height 791
click at [308, 258] on input "Payment reference" at bounding box center [268, 257] width 209 height 20
type input "202507-91265684-RY"
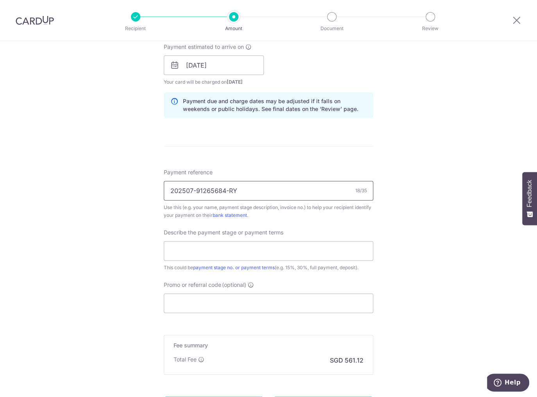
scroll to position [375, 0]
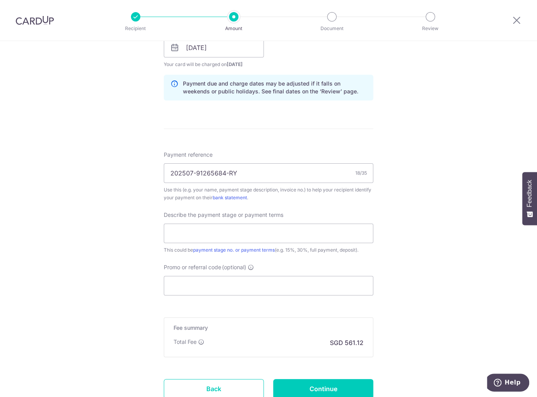
drag, startPoint x: 225, startPoint y: 218, endPoint x: 235, endPoint y: 232, distance: 17.1
click at [226, 218] on div "Describe the payment stage or payment terms This could be payment stage no. or …" at bounding box center [268, 232] width 209 height 43
click at [235, 232] on input "text" at bounding box center [268, 234] width 209 height 20
type input "2nd Payment 50%, Part 2"
click at [215, 281] on input "Promo or referral code (optional)" at bounding box center [268, 286] width 209 height 20
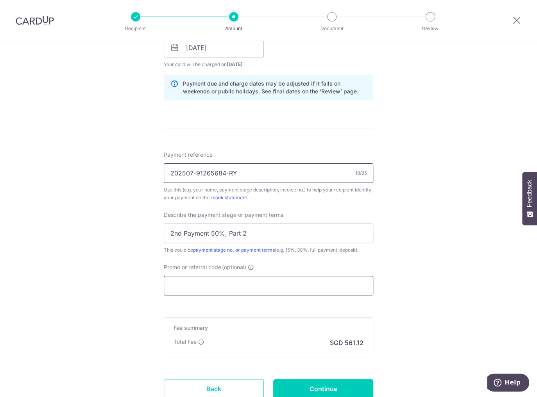
type input "I"
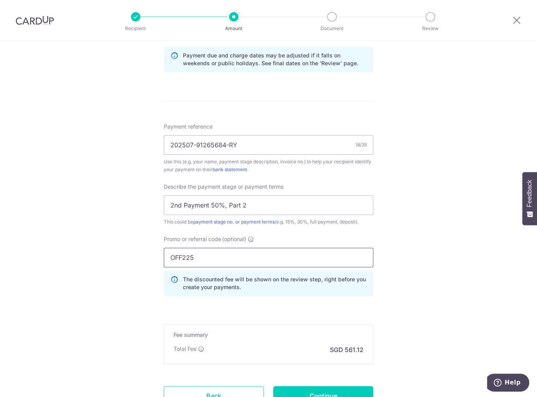
scroll to position [469, 0]
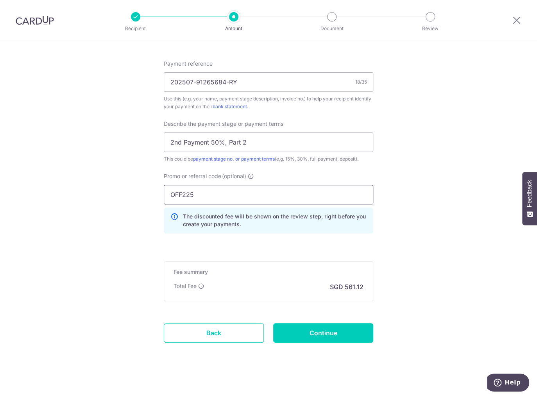
type input "OFF225"
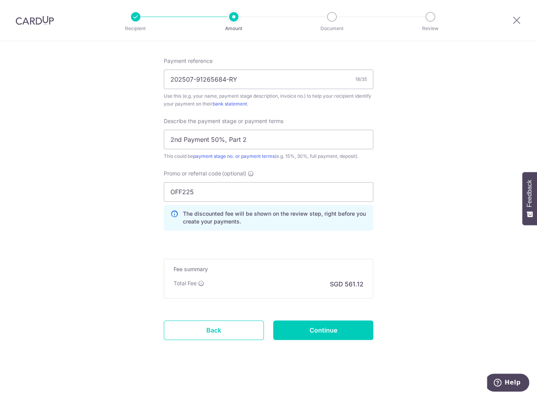
click at [370, 324] on input "Continue" at bounding box center [323, 330] width 100 height 20
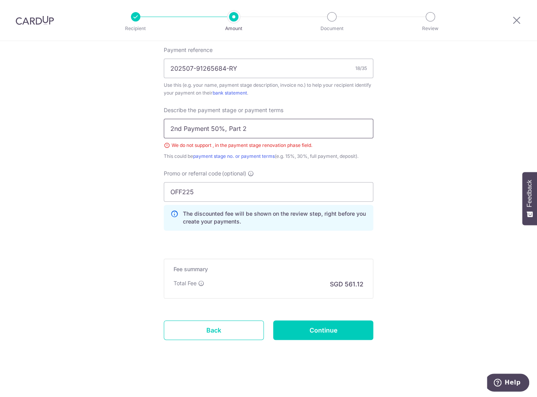
drag, startPoint x: 222, startPoint y: 130, endPoint x: 238, endPoint y: 130, distance: 16.8
click at [222, 130] on input "2nd Payment 50%, Part 2" at bounding box center [268, 129] width 209 height 20
type input "2nd Payment 50% Part 2"
click at [341, 331] on input "Continue" at bounding box center [323, 330] width 100 height 20
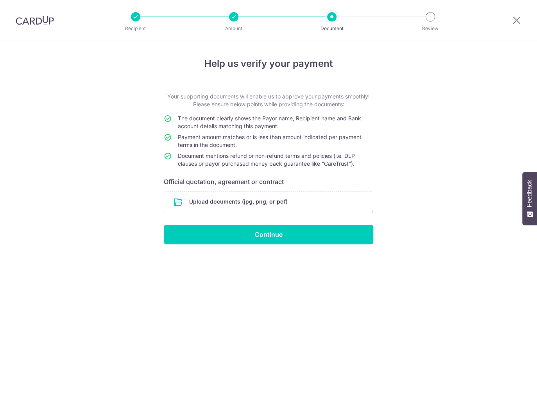
click at [400, 123] on div "Help us verify your payment Your supporting documents will enable us to approve…" at bounding box center [268, 219] width 537 height 356
click at [329, 195] on input "file" at bounding box center [268, 201] width 209 height 20
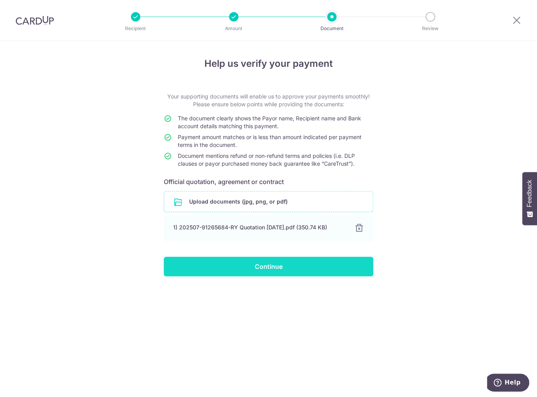
click at [331, 265] on input "Continue" at bounding box center [268, 267] width 209 height 20
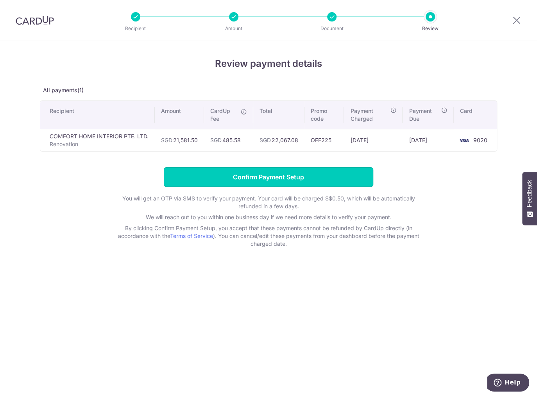
drag, startPoint x: 291, startPoint y: 170, endPoint x: 298, endPoint y: 171, distance: 7.0
click at [291, 170] on input "Confirm Payment Setup" at bounding box center [268, 177] width 209 height 20
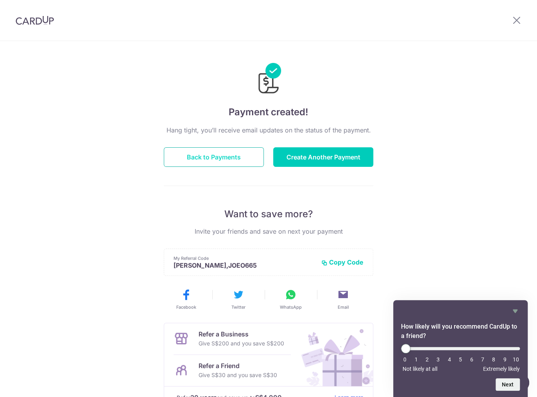
click at [207, 157] on button "Back to Payments" at bounding box center [214, 157] width 100 height 20
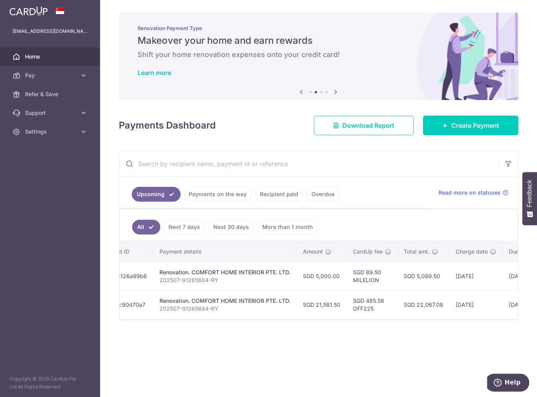
scroll to position [0, 97]
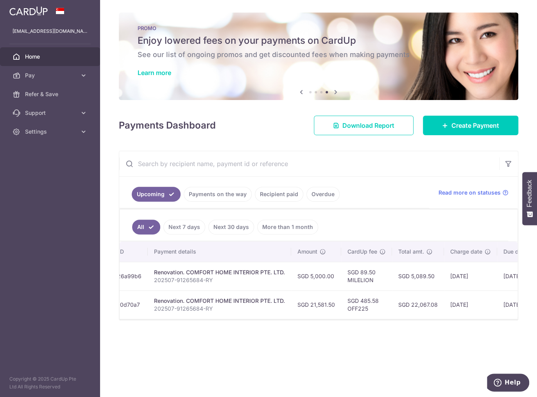
click at [270, 352] on div "× Pause Schedule Pause all future payments in this series Pause just this one p…" at bounding box center [318, 198] width 437 height 397
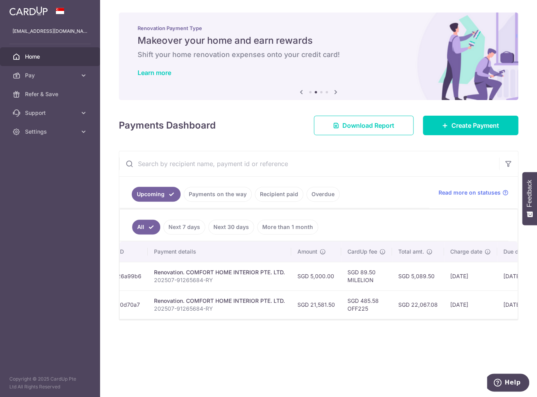
click at [418, 177] on ul "Upcoming Payments on the way Recipient paid Overdue" at bounding box center [274, 193] width 310 height 32
click at [47, 139] on link "Settings" at bounding box center [50, 131] width 100 height 19
click at [60, 164] on link "Logout" at bounding box center [50, 169] width 100 height 19
